Goal: Task Accomplishment & Management: Manage account settings

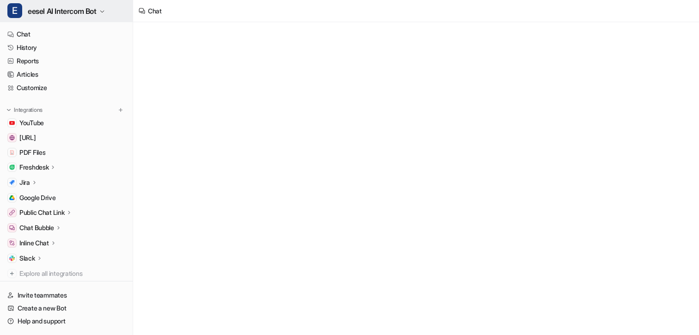
click at [64, 6] on span "eesel AI Intercom Bot" at bounding box center [62, 11] width 69 height 13
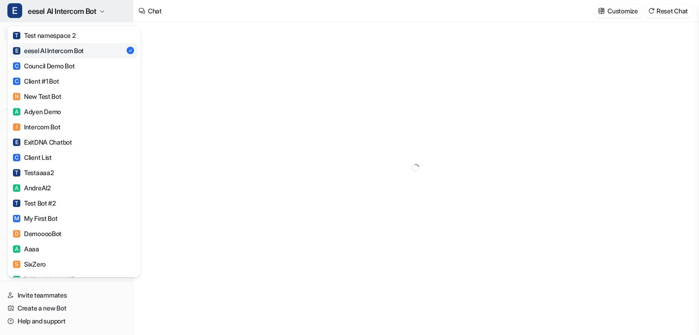
type textarea "**********"
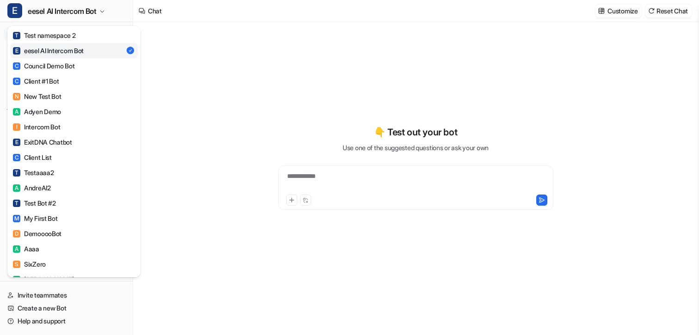
click at [156, 94] on div "E eesel AI Intercom Bot T Test namespace 2 E eesel AI Intercom Bot C Council De…" at bounding box center [349, 167] width 699 height 335
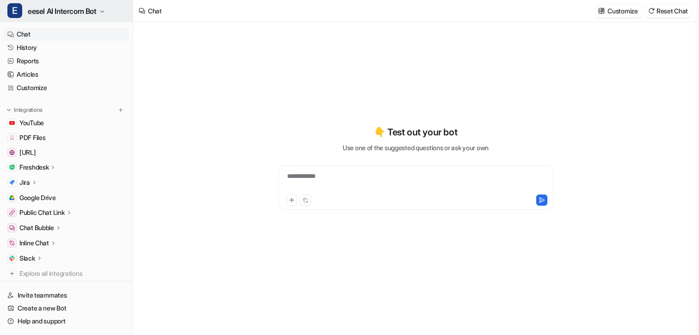
click at [80, 12] on span "eesel AI Intercom Bot" at bounding box center [62, 11] width 69 height 13
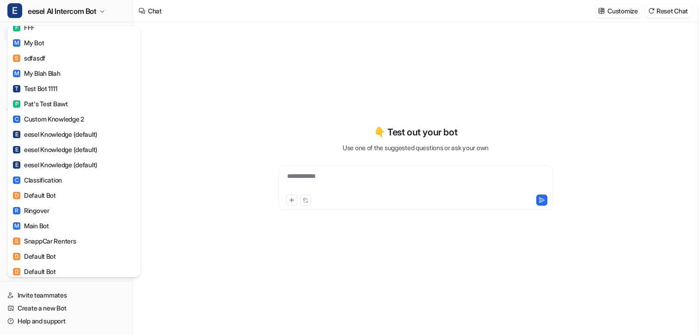
scroll to position [1775, 0]
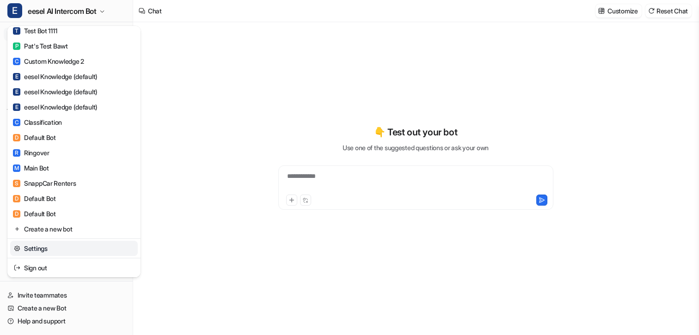
click at [49, 246] on link "Settings" at bounding box center [74, 248] width 128 height 15
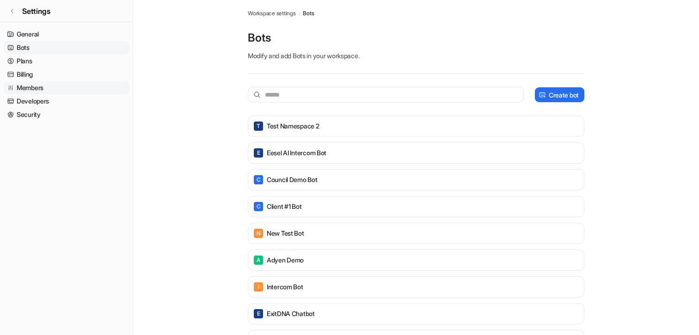
click at [39, 91] on link "Members" at bounding box center [66, 87] width 125 height 13
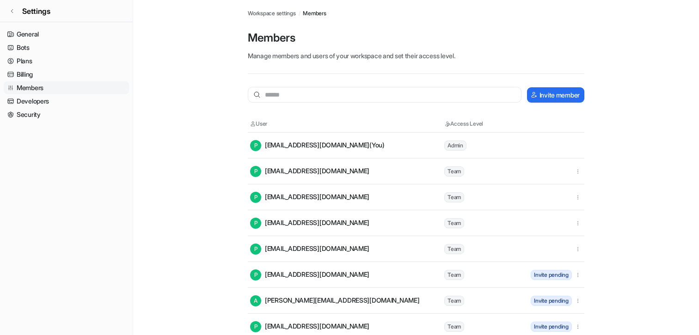
scroll to position [12, 0]
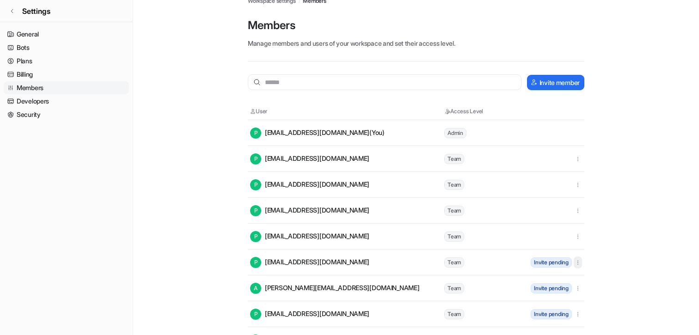
click at [579, 262] on icon "button" at bounding box center [578, 262] width 6 height 6
click at [605, 234] on main "Workspace settings / Members Members Manage members and users of your workspace…" at bounding box center [416, 248] width 566 height 521
click at [582, 263] on button "button" at bounding box center [578, 263] width 8 height 12
click at [543, 277] on button "Resend invite" at bounding box center [531, 282] width 100 height 17
